Goal: Information Seeking & Learning: Learn about a topic

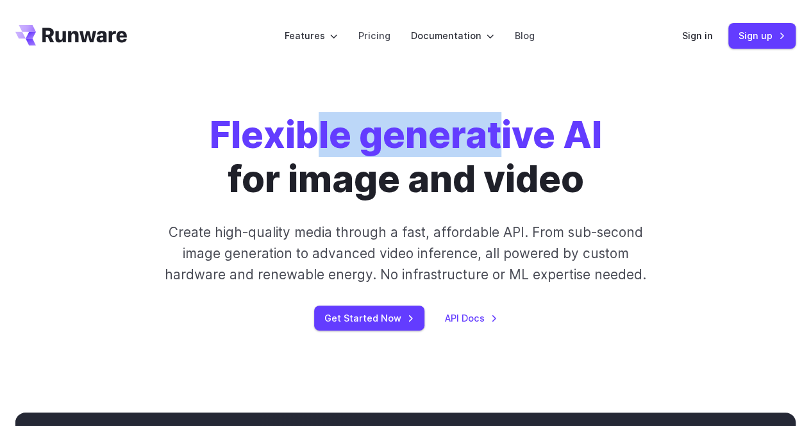
click at [355, 142] on strong "Flexible generative AI" at bounding box center [406, 134] width 392 height 45
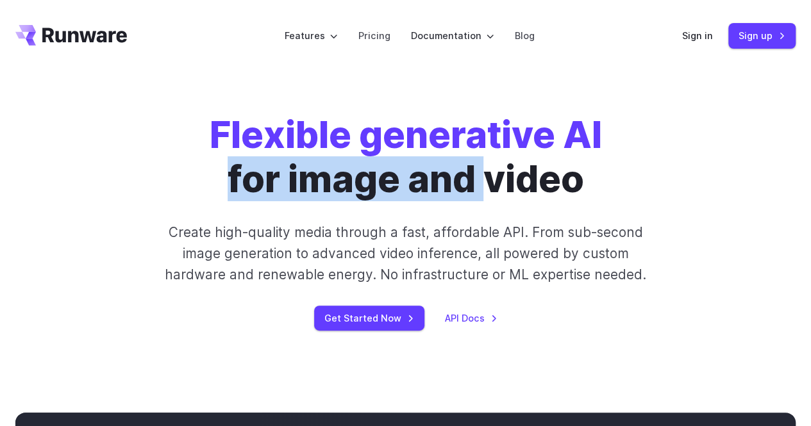
drag, startPoint x: 229, startPoint y: 177, endPoint x: 486, endPoint y: 183, distance: 257.7
click at [486, 183] on h1 "Flexible generative AI for image and video" at bounding box center [406, 157] width 392 height 88
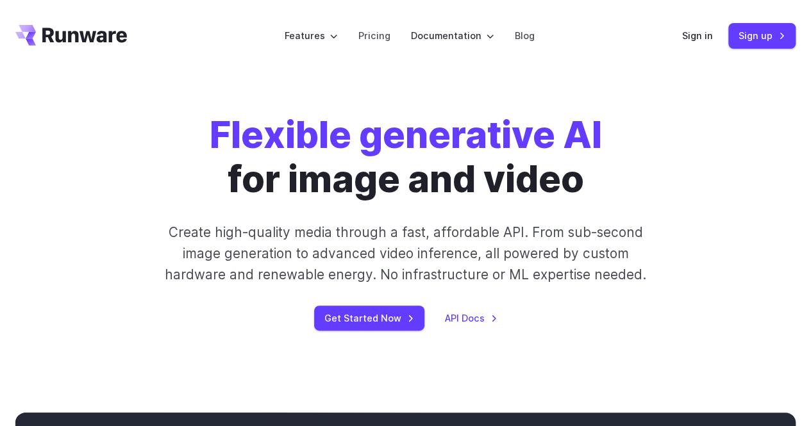
click at [490, 133] on strong "Flexible generative AI" at bounding box center [406, 134] width 392 height 45
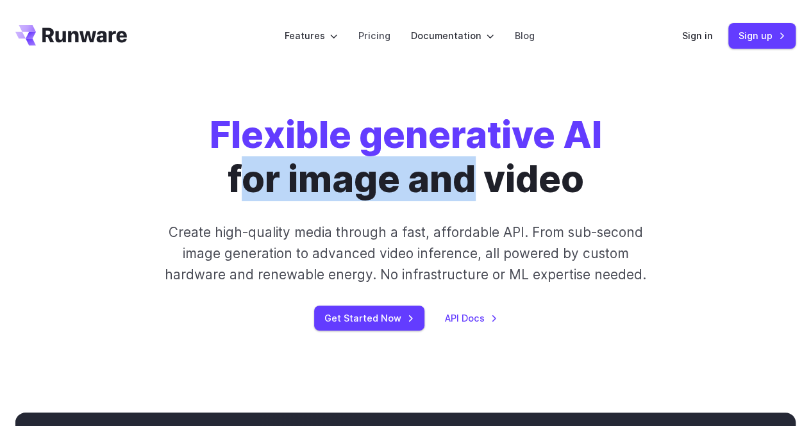
drag, startPoint x: 251, startPoint y: 189, endPoint x: 474, endPoint y: 186, distance: 223.7
click at [474, 186] on h1 "Flexible generative AI for image and video" at bounding box center [406, 157] width 392 height 88
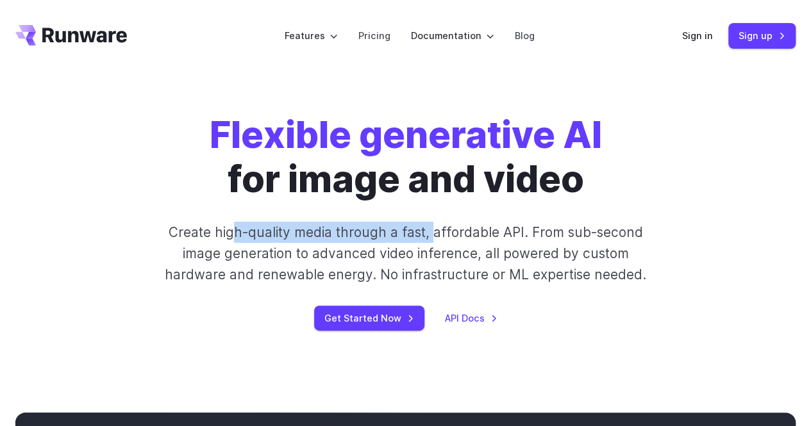
drag, startPoint x: 233, startPoint y: 229, endPoint x: 431, endPoint y: 231, distance: 198.1
click at [431, 231] on p "Create high-quality media through a fast, affordable API. From sub-second image…" at bounding box center [405, 254] width 499 height 64
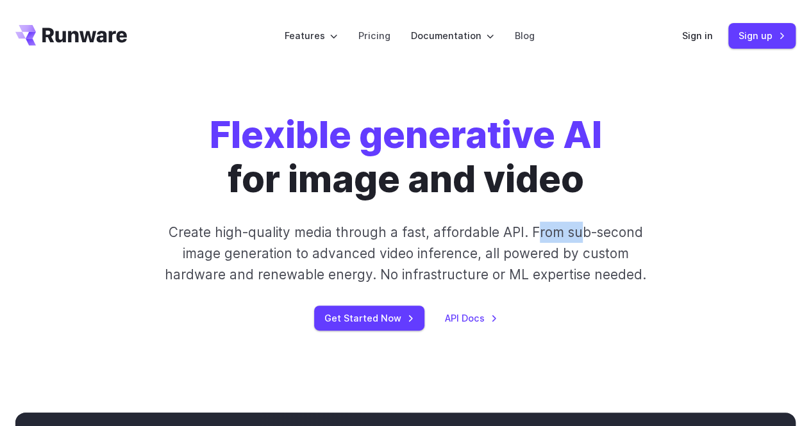
drag, startPoint x: 536, startPoint y: 234, endPoint x: 581, endPoint y: 235, distance: 44.9
click at [581, 235] on p "Create high-quality media through a fast, affordable API. From sub-second image…" at bounding box center [405, 254] width 499 height 64
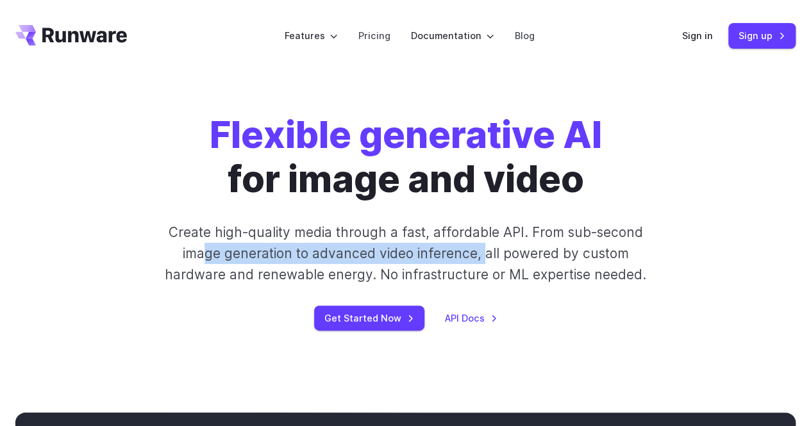
drag, startPoint x: 206, startPoint y: 260, endPoint x: 501, endPoint y: 257, distance: 294.8
click at [485, 255] on p "Create high-quality media through a fast, affordable API. From sub-second image…" at bounding box center [405, 254] width 499 height 64
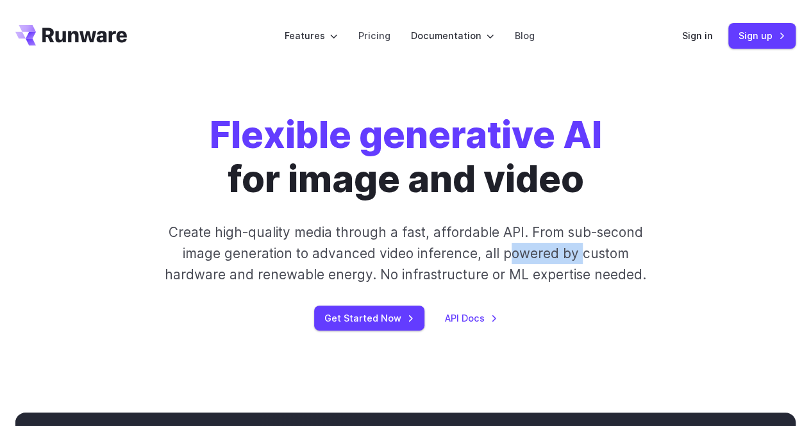
drag, startPoint x: 508, startPoint y: 257, endPoint x: 583, endPoint y: 254, distance: 75.7
click at [583, 254] on p "Create high-quality media through a fast, affordable API. From sub-second image…" at bounding box center [405, 254] width 499 height 64
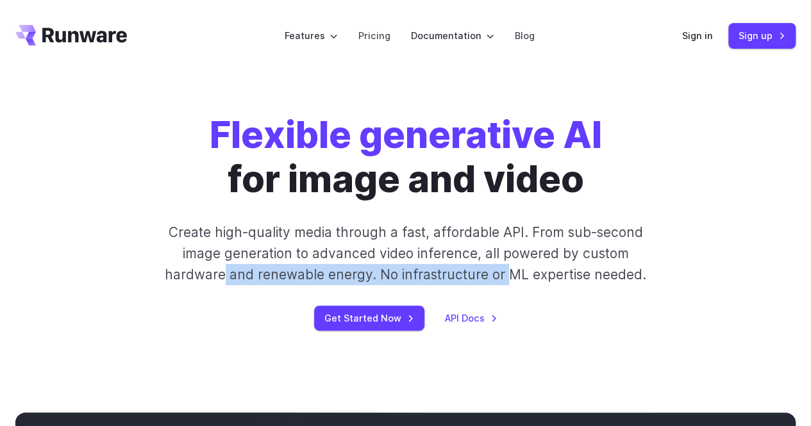
drag, startPoint x: 229, startPoint y: 280, endPoint x: 504, endPoint y: 275, distance: 274.4
click at [504, 275] on p "Create high-quality media through a fast, affordable API. From sub-second image…" at bounding box center [405, 254] width 499 height 64
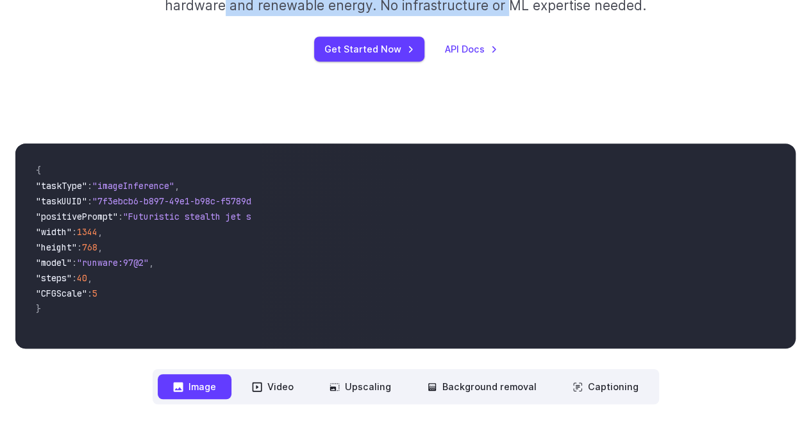
scroll to position [449, 0]
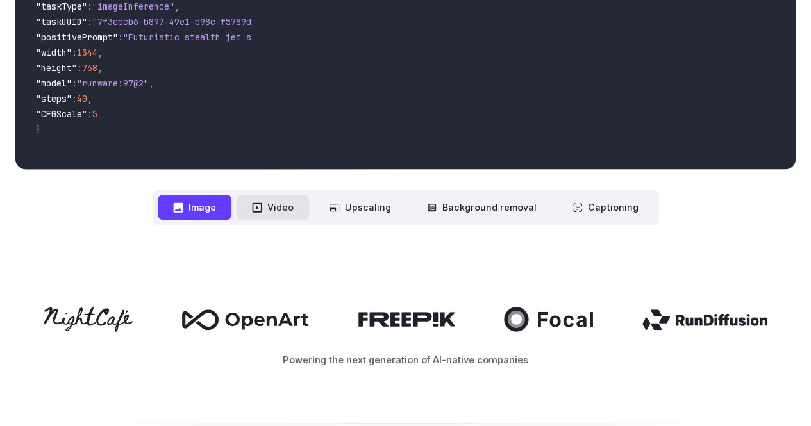
click at [280, 201] on button "Video" at bounding box center [273, 207] width 72 height 25
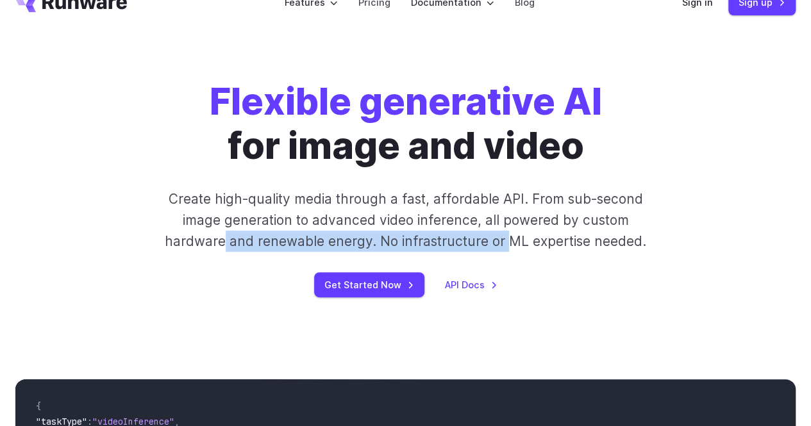
scroll to position [0, 0]
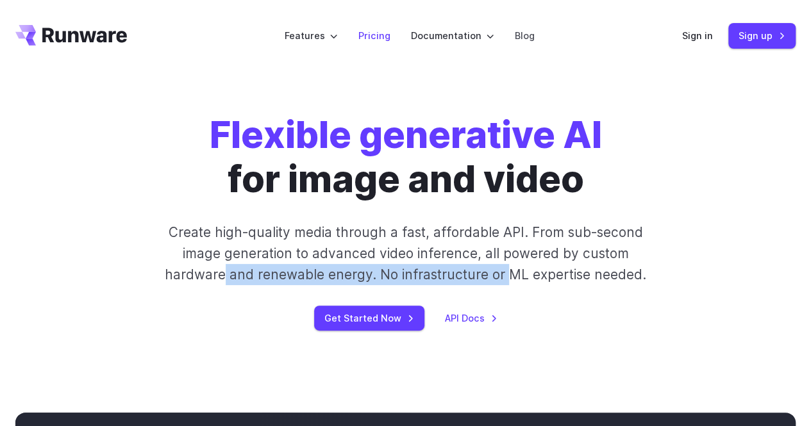
click at [379, 38] on link "Pricing" at bounding box center [374, 35] width 32 height 15
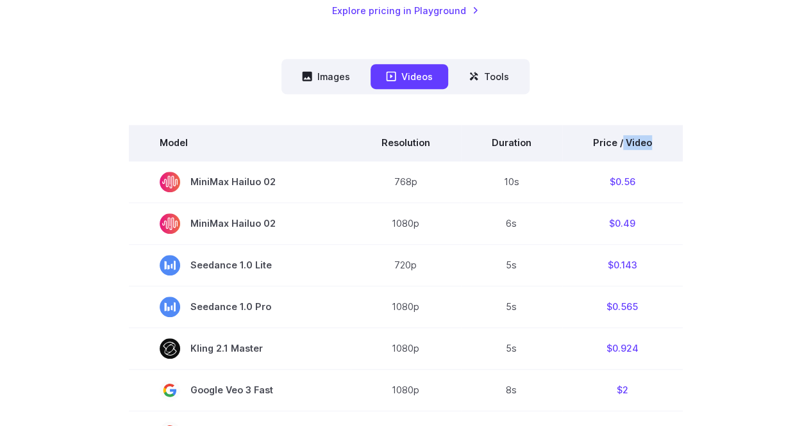
drag, startPoint x: 620, startPoint y: 144, endPoint x: 656, endPoint y: 144, distance: 35.9
click at [656, 144] on th "Price / Video" at bounding box center [622, 143] width 120 height 36
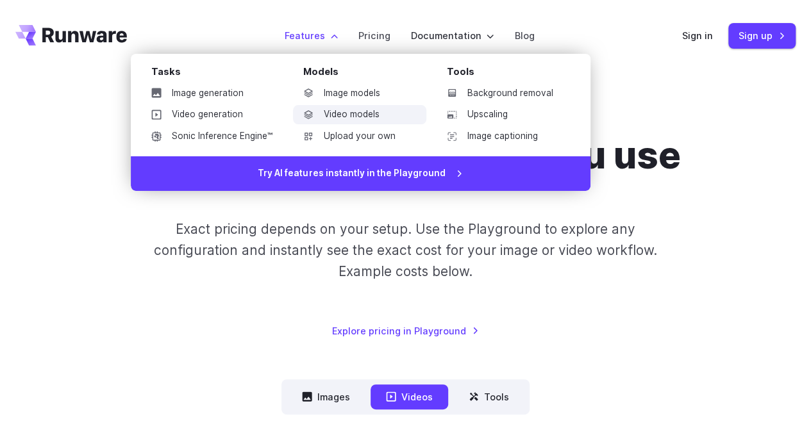
click at [365, 112] on link "Video models" at bounding box center [359, 114] width 133 height 19
